Goal: Transaction & Acquisition: Purchase product/service

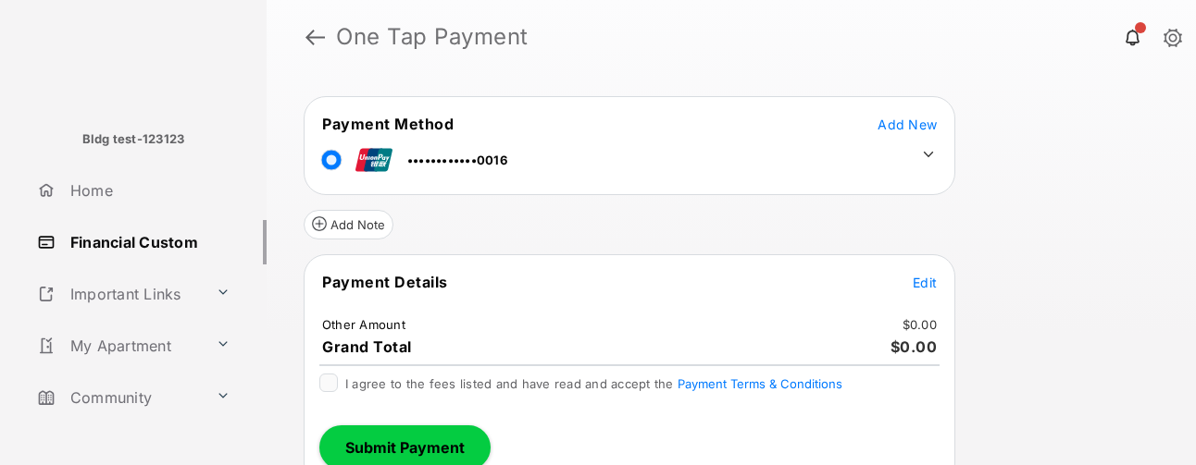
scroll to position [224, 0]
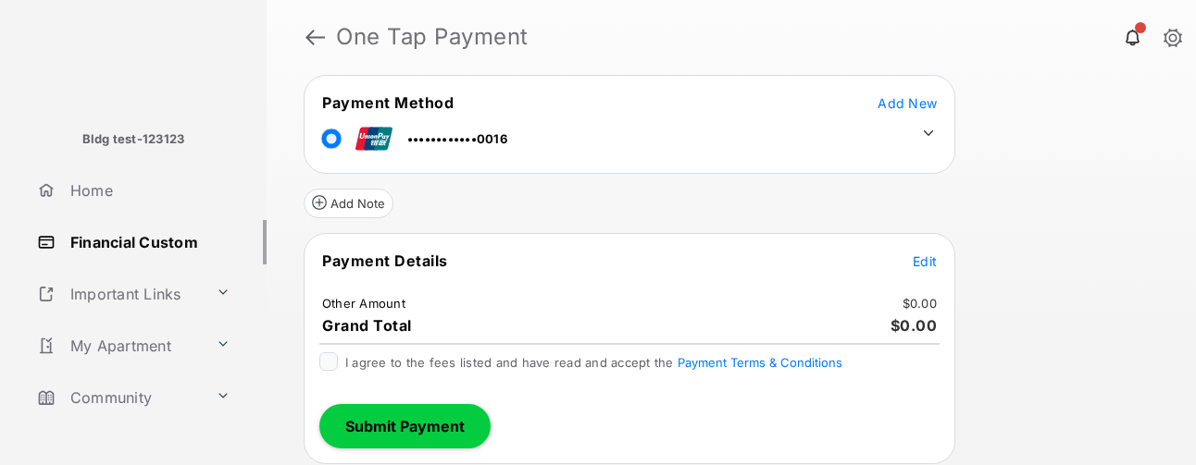
click at [918, 101] on span "Edit" at bounding box center [924, 262] width 24 height 16
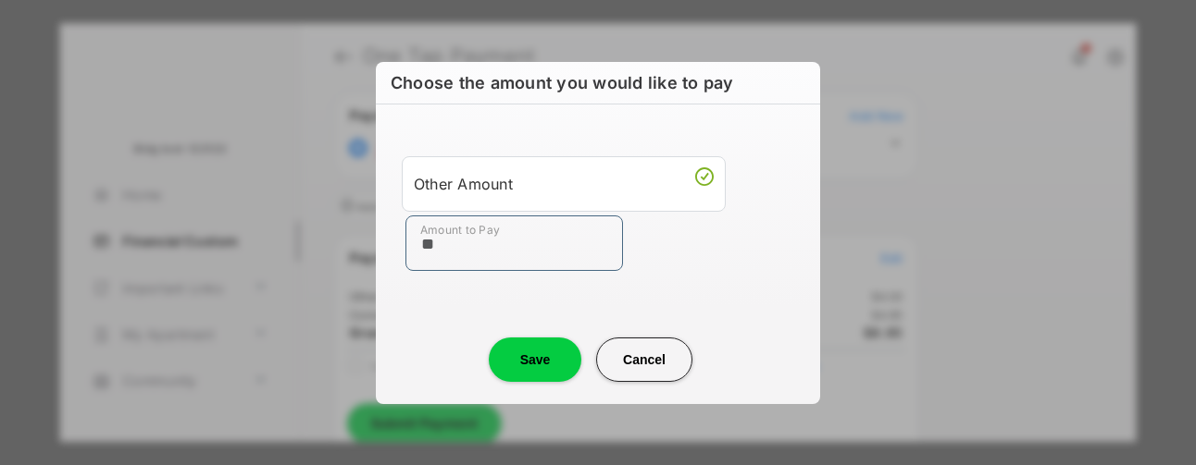
type input "**"
click at [527, 101] on button "Save" at bounding box center [535, 360] width 93 height 44
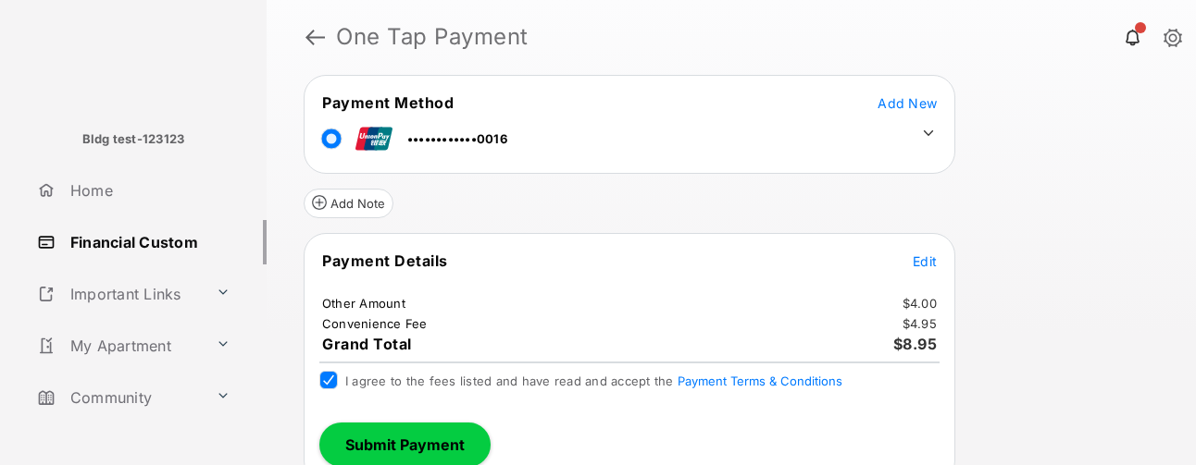
click at [1013, 101] on div "Review & Submit Your Payment You have reached the maximum number of stored paym…" at bounding box center [731, 269] width 929 height 391
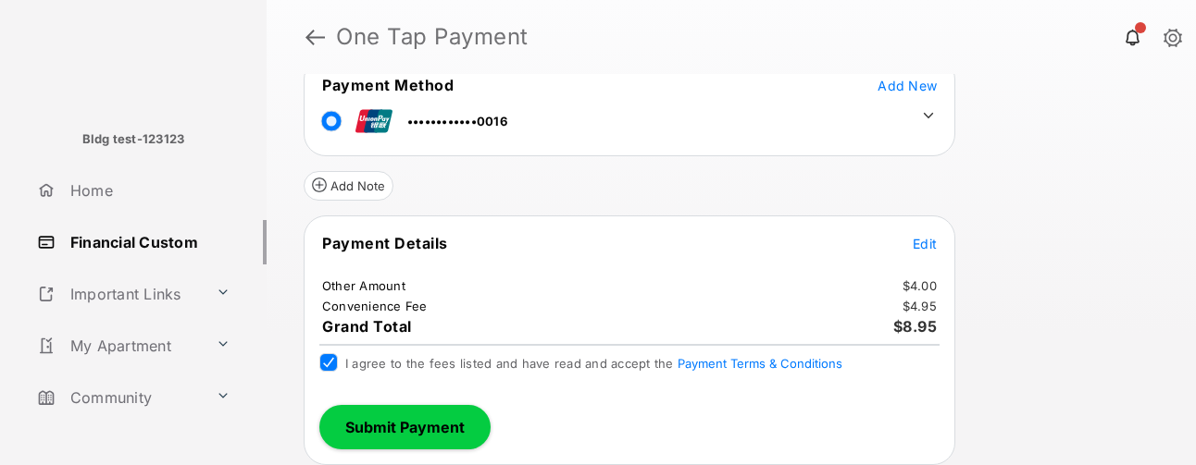
click at [419, 101] on button "Submit Payment" at bounding box center [404, 427] width 171 height 44
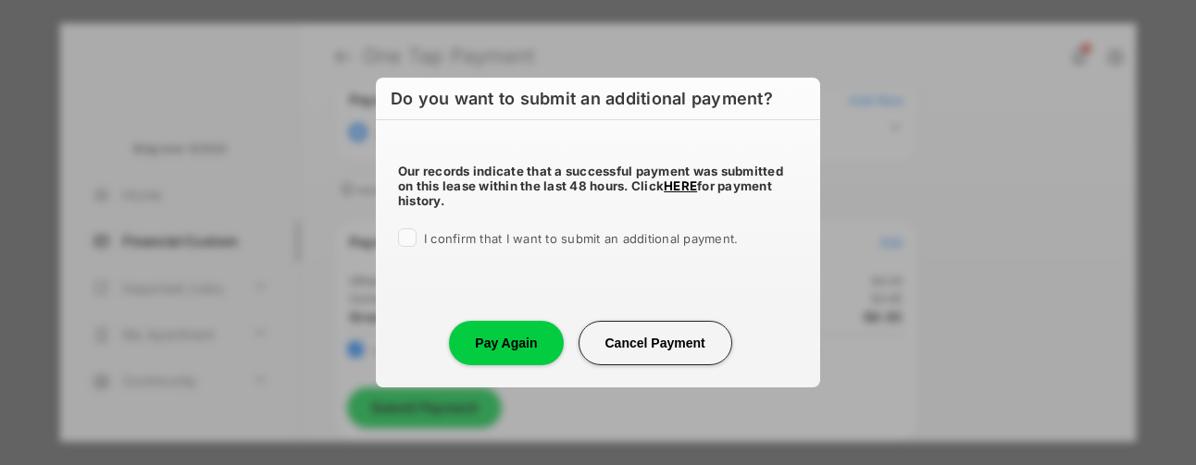
click at [441, 101] on span "I confirm that I want to submit an additional payment." at bounding box center [581, 238] width 314 height 15
click at [468, 101] on button "Pay Again" at bounding box center [506, 343] width 114 height 44
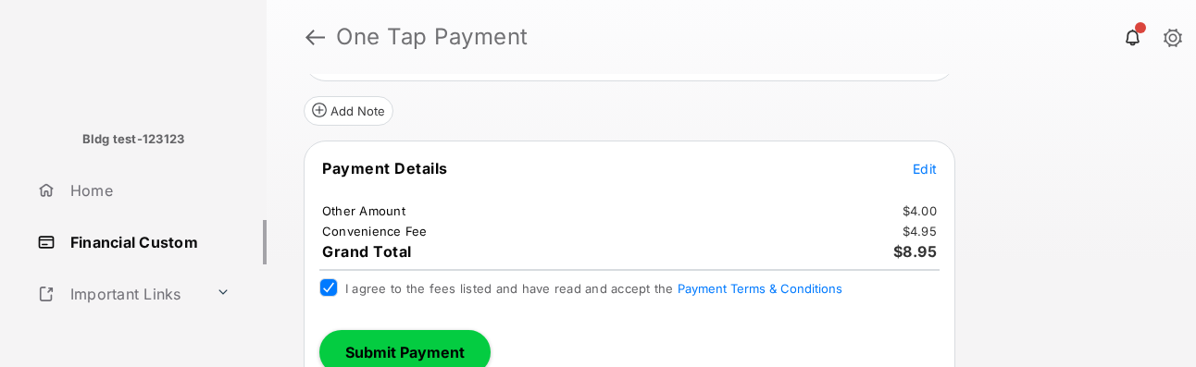
scroll to position [396, 0]
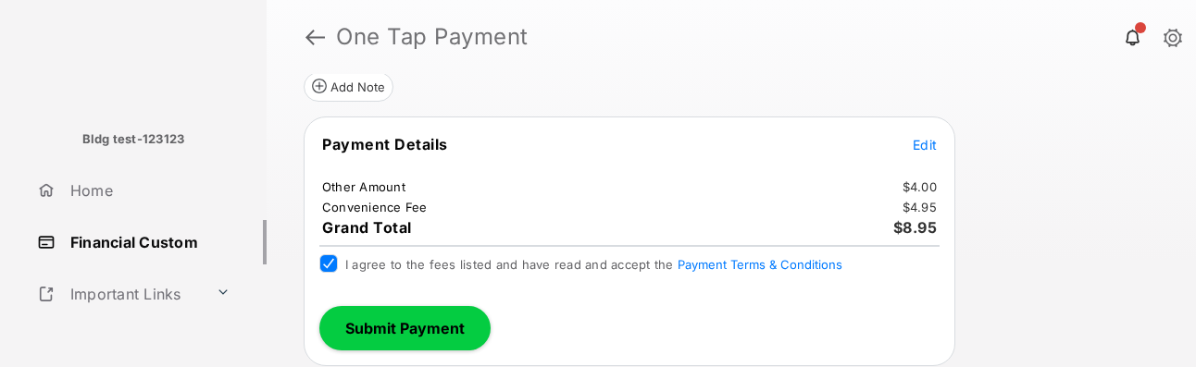
click at [365, 101] on button "Submit Payment" at bounding box center [404, 328] width 171 height 44
click at [329, 40] on h1 "One Tap Payment" at bounding box center [745, 37] width 841 height 22
click at [316, 38] on link at bounding box center [314, 37] width 19 height 44
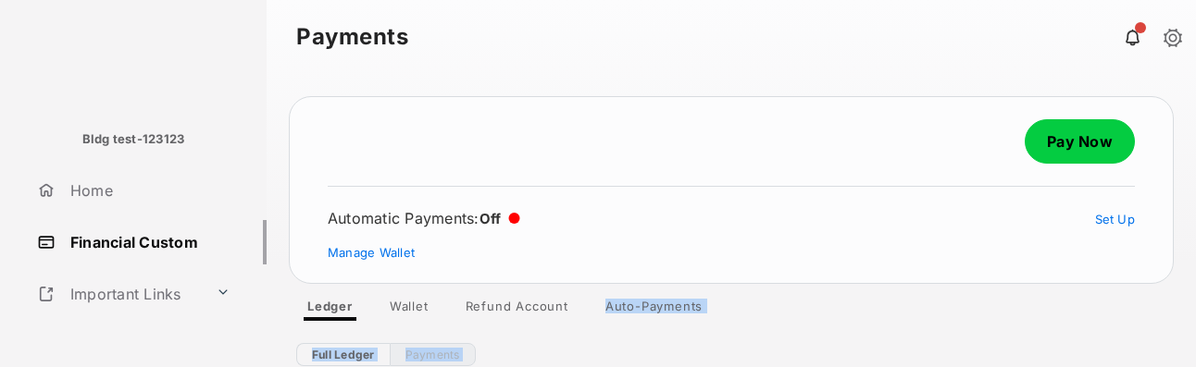
drag, startPoint x: 760, startPoint y: 286, endPoint x: 419, endPoint y: 365, distance: 349.5
click at [419, 101] on div "Pay Now Automatic Payments : Off Set Up Manage Wallet Ledger Wallet Refund Acco…" at bounding box center [731, 220] width 929 height 293
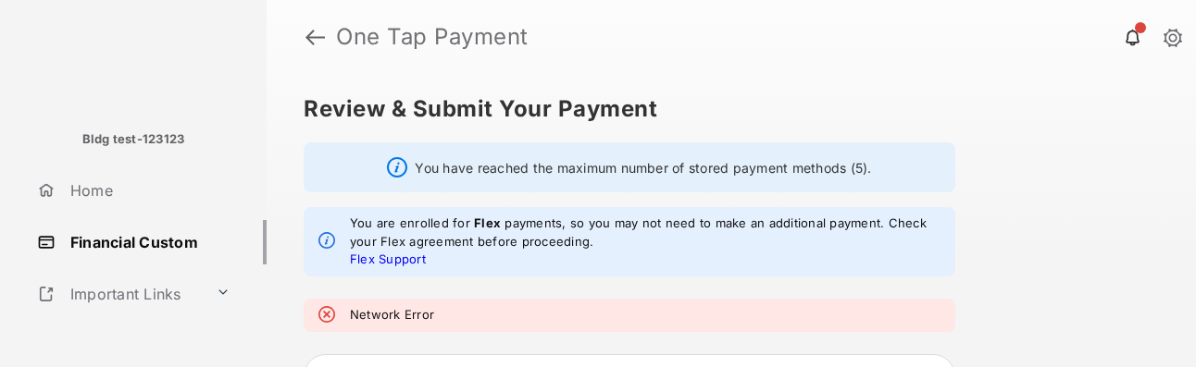
click at [637, 302] on div "Network Error" at bounding box center [629, 315] width 651 height 33
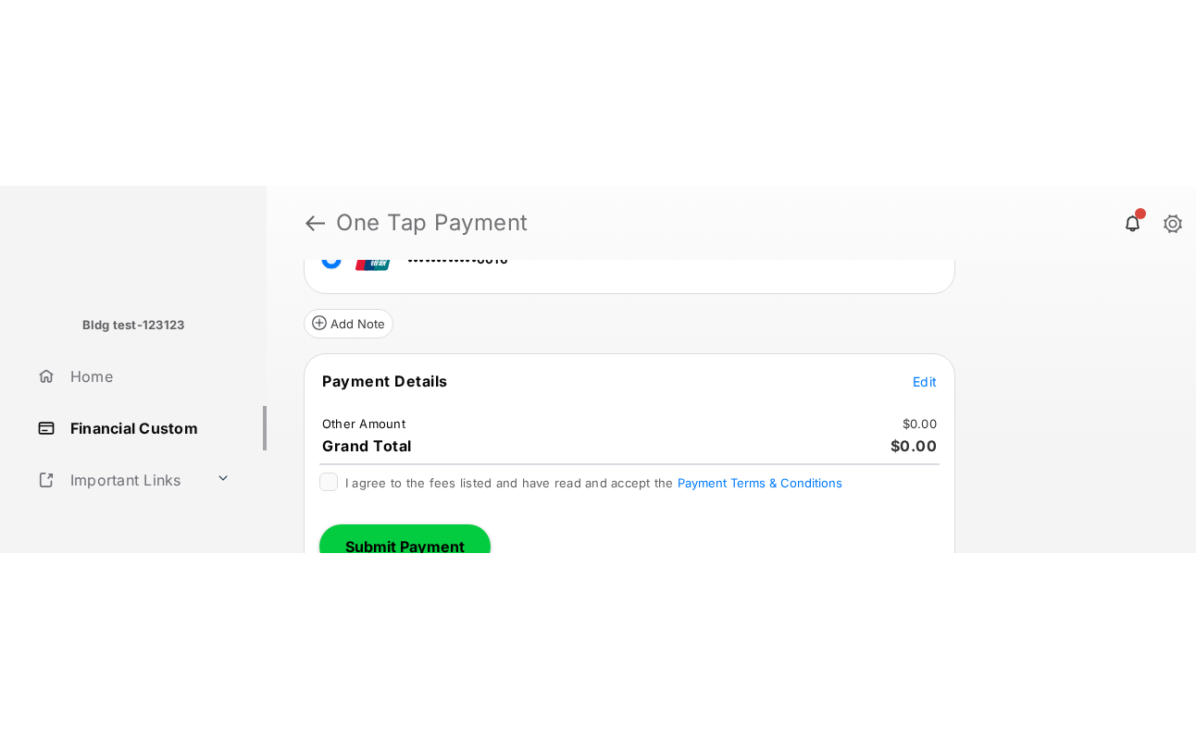
scroll to position [378, 0]
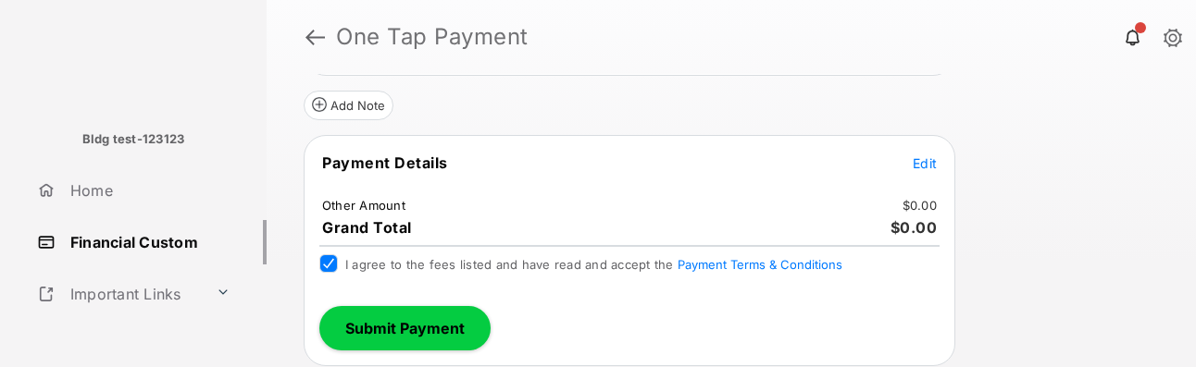
click at [404, 340] on button "Submit Payment" at bounding box center [404, 328] width 171 height 44
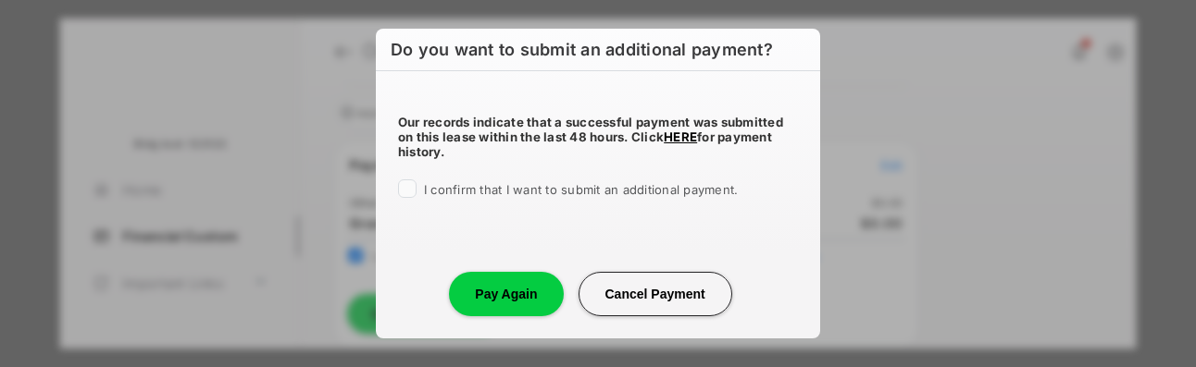
click at [466, 192] on span "I confirm that I want to submit an additional payment." at bounding box center [581, 189] width 314 height 15
click at [487, 298] on button "Pay Again" at bounding box center [506, 294] width 114 height 44
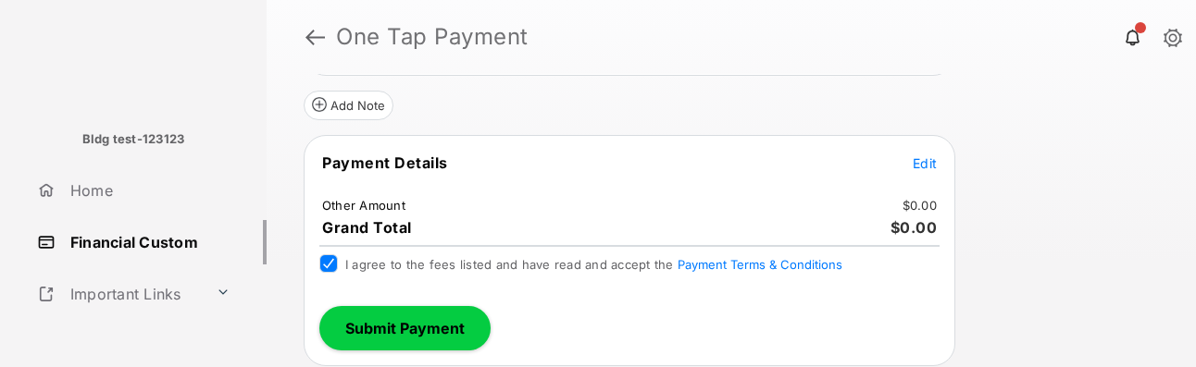
click at [924, 165] on span "Edit" at bounding box center [924, 163] width 24 height 16
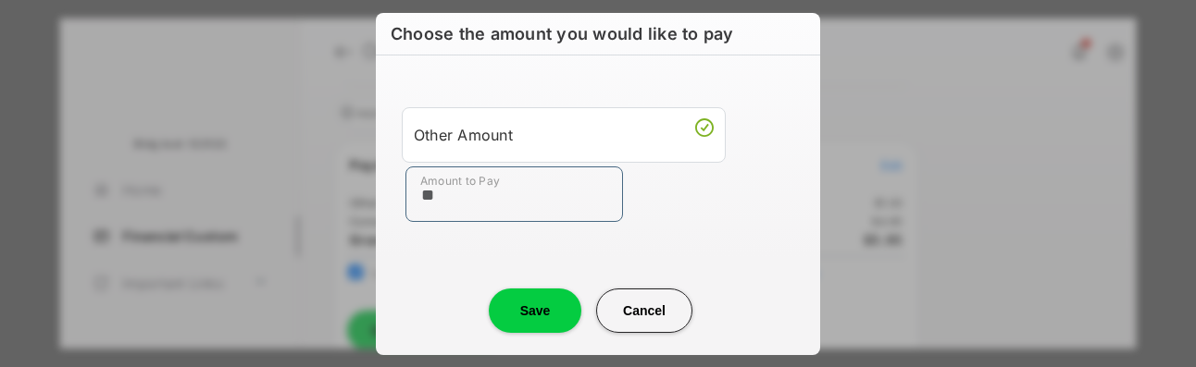
type input "**"
click at [539, 309] on button "Save" at bounding box center [535, 311] width 93 height 44
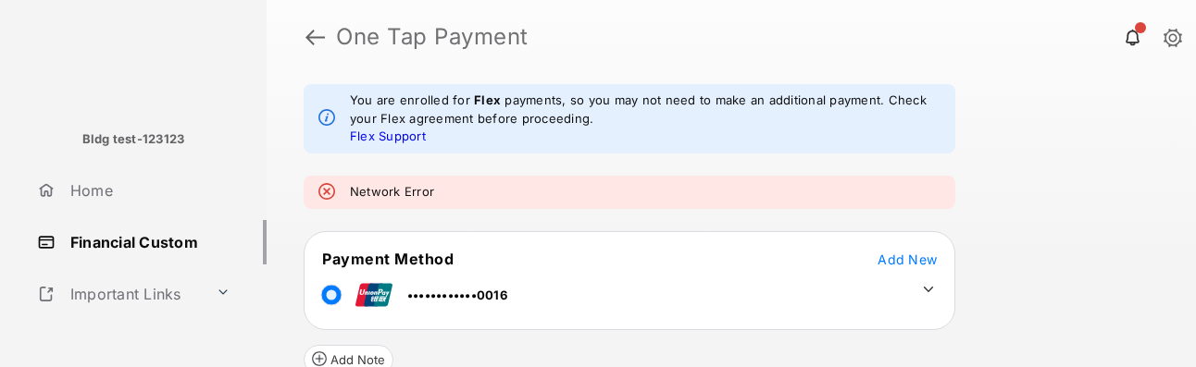
scroll to position [130, 0]
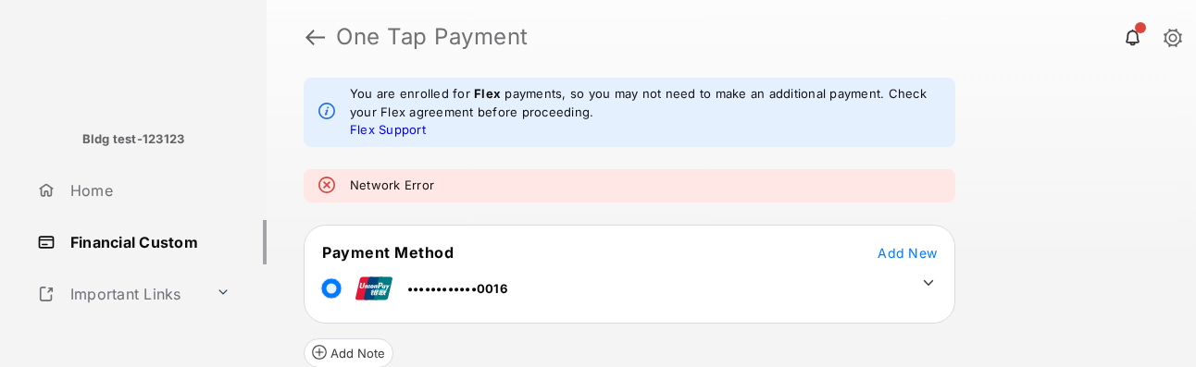
click at [929, 290] on icon at bounding box center [928, 283] width 17 height 17
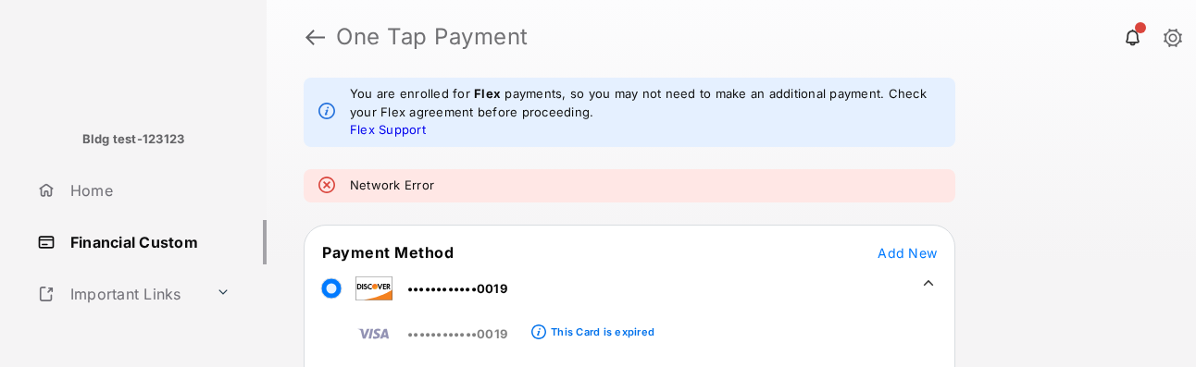
click at [1046, 249] on div "Review & Submit Your Payment You have reached the maximum number of stored paym…" at bounding box center [731, 220] width 929 height 293
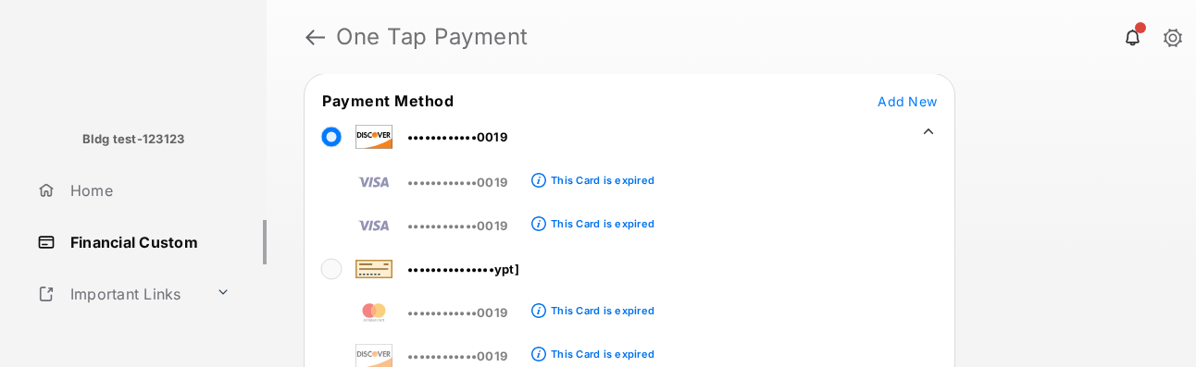
scroll to position [248, 0]
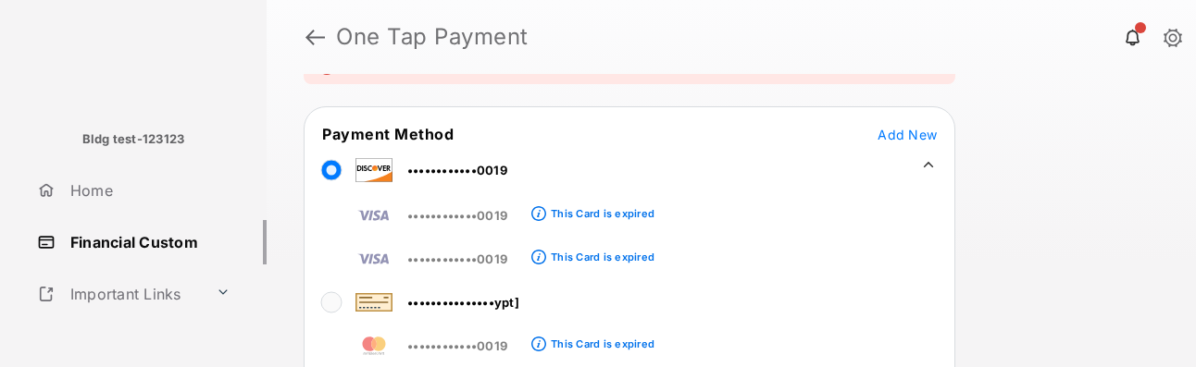
click at [923, 164] on icon at bounding box center [928, 164] width 17 height 17
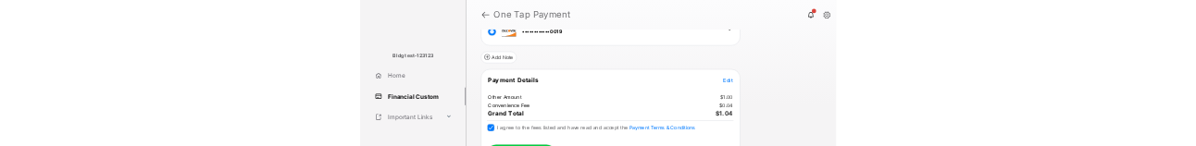
scroll to position [396, 0]
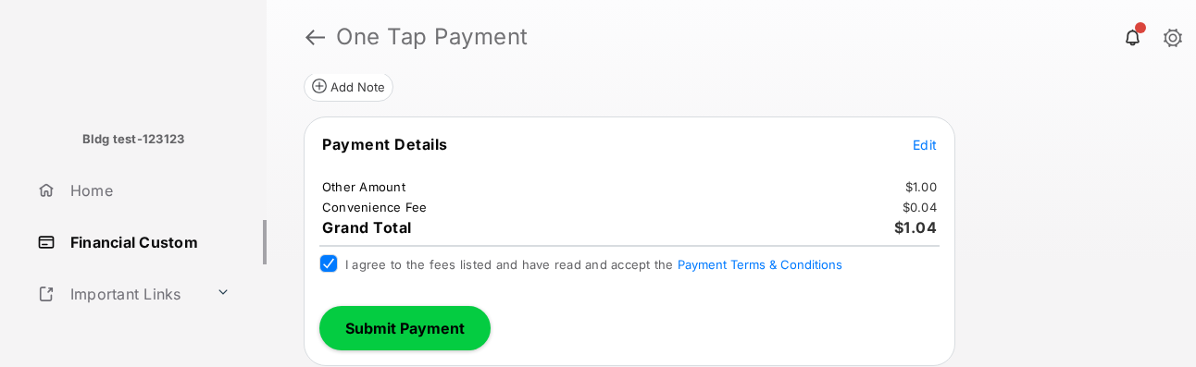
click at [415, 332] on button "Submit Payment" at bounding box center [404, 328] width 171 height 44
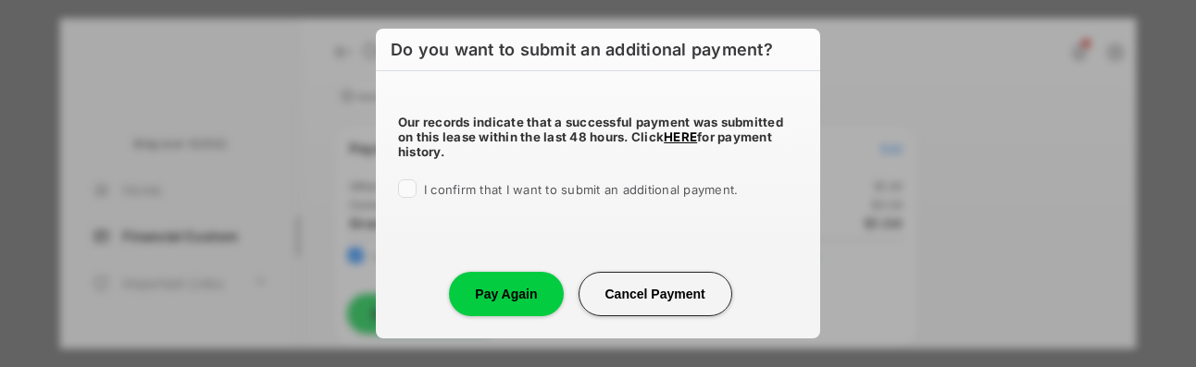
click at [397, 184] on div "Our records indicate that a successful payment was submitted on this lease with…" at bounding box center [598, 152] width 444 height 163
click at [406, 198] on div "I confirm that I want to submit an additional payment." at bounding box center [598, 191] width 400 height 22
click at [485, 291] on button "Pay Again" at bounding box center [506, 294] width 114 height 44
